Goal: Check status: Check status

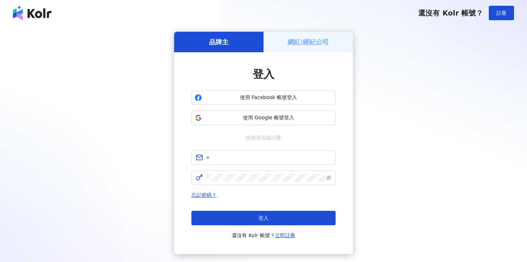
click at [303, 49] on div "網紅/經紀公司" at bounding box center [308, 42] width 89 height 21
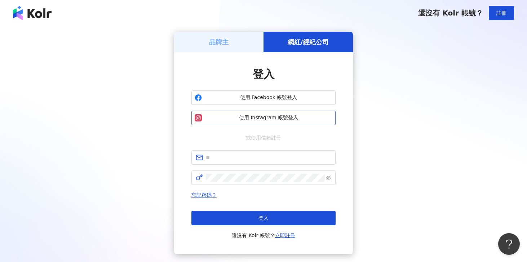
click at [265, 116] on span "使用 Instagram 帳號登入" at bounding box center [269, 117] width 128 height 7
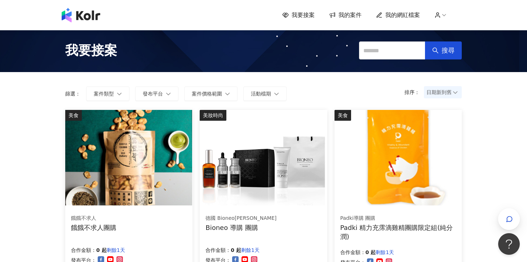
click at [350, 19] on span "我的案件" at bounding box center [350, 15] width 23 height 8
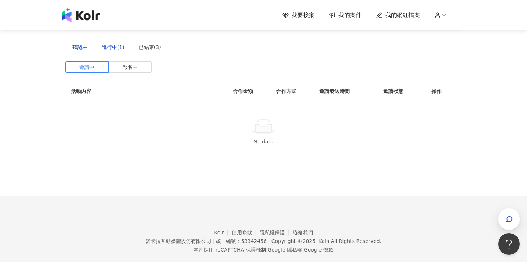
click at [117, 50] on div "進行中(1)" at bounding box center [113, 47] width 22 height 8
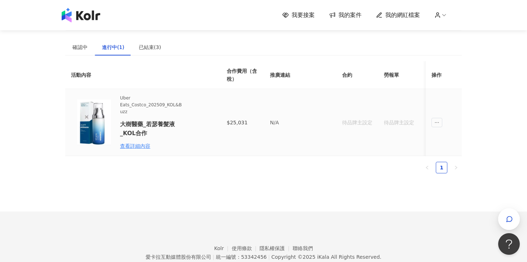
click at [94, 115] on img at bounding box center [94, 123] width 46 height 46
click at [125, 147] on div "查看詳細內容" at bounding box center [151, 146] width 63 height 8
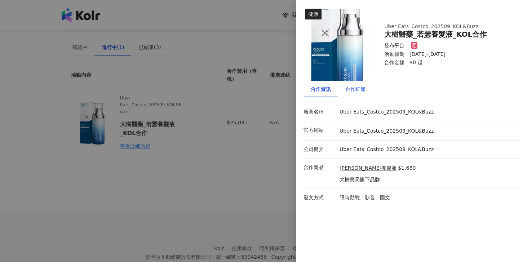
click at [365, 87] on div "合作細節" at bounding box center [355, 89] width 20 height 8
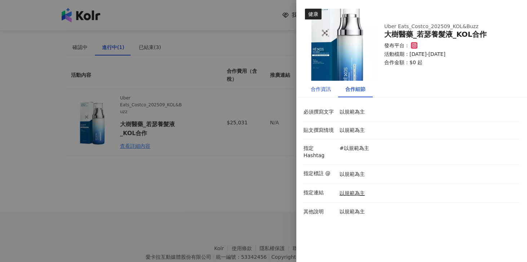
click at [326, 92] on div "合作資訊" at bounding box center [321, 89] width 20 height 8
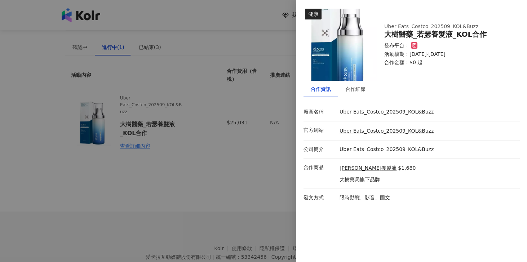
click at [414, 47] on icon at bounding box center [415, 46] width 4 height 4
click at [194, 140] on div at bounding box center [263, 131] width 527 height 262
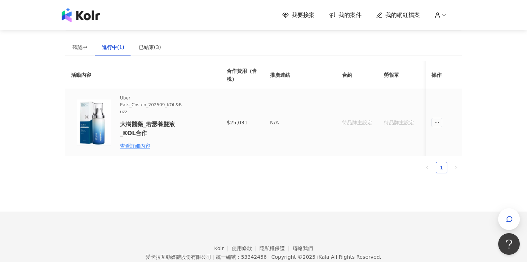
click at [149, 103] on span "Uber Eats_Costco_202509_KOL&Buzz" at bounding box center [151, 105] width 63 height 21
click at [131, 137] on h6 "大樹醫藥_若瑟養髮液_KOL合作" at bounding box center [151, 129] width 63 height 18
click at [441, 123] on span "ellipsis" at bounding box center [437, 122] width 11 height 9
click at [138, 146] on div "查看詳細內容" at bounding box center [151, 146] width 63 height 8
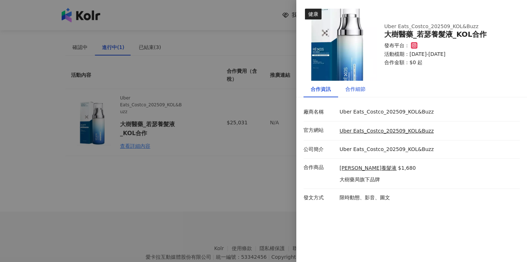
click at [359, 86] on div "合作細節" at bounding box center [355, 89] width 20 height 8
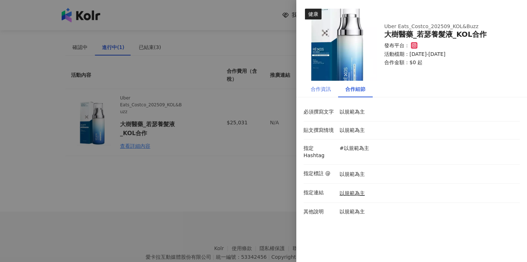
click at [309, 86] on div "合作資訊" at bounding box center [321, 89] width 35 height 17
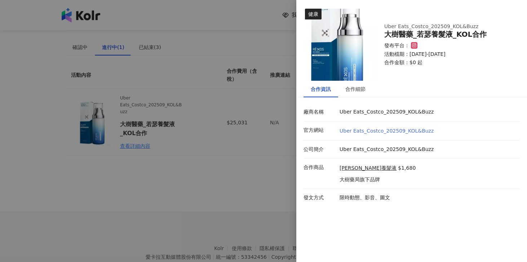
click at [372, 134] on link "Uber Eats_Costco_202509_KOL&Buzz" at bounding box center [387, 131] width 94 height 6
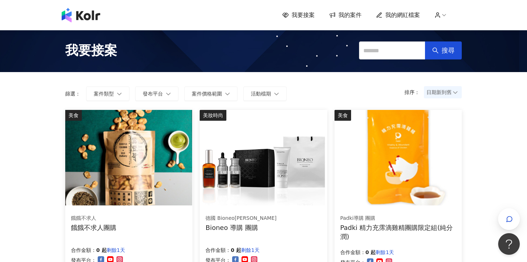
click at [352, 18] on span "我的案件" at bounding box center [350, 15] width 23 height 8
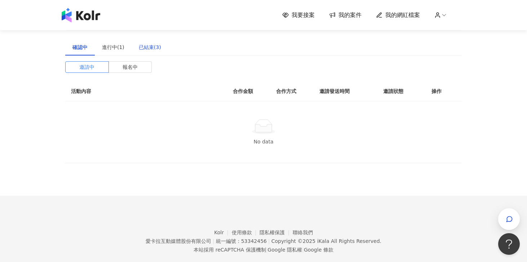
click at [151, 48] on div "已結束(3)" at bounding box center [150, 47] width 22 height 8
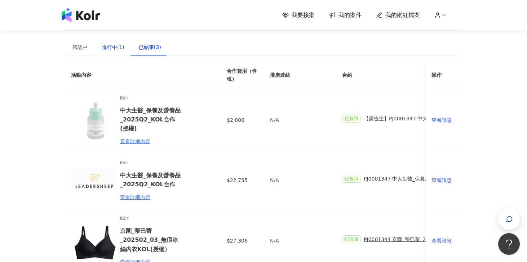
click at [121, 45] on div "進行中(1)" at bounding box center [113, 47] width 22 height 8
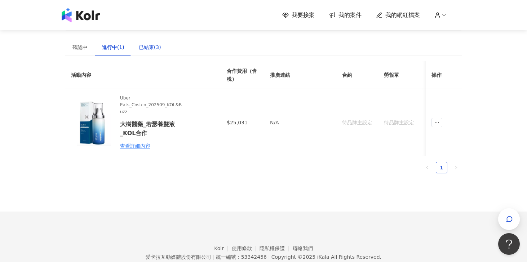
click at [157, 46] on div "已結束(3)" at bounding box center [150, 47] width 22 height 8
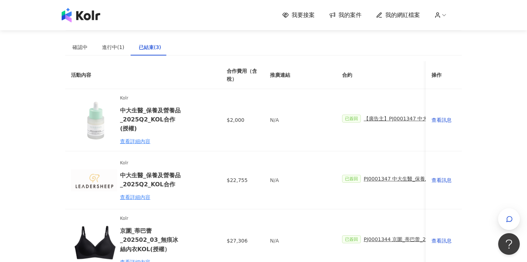
click at [157, 46] on div "已結束(3)" at bounding box center [150, 47] width 22 height 8
click at [125, 45] on div "進行中(1)" at bounding box center [113, 47] width 37 height 17
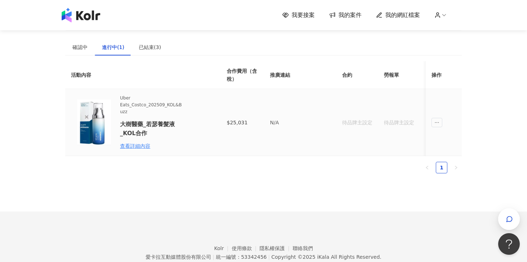
click at [360, 122] on div "待品牌主設定" at bounding box center [357, 123] width 30 height 8
